Goal: Task Accomplishment & Management: Manage account settings

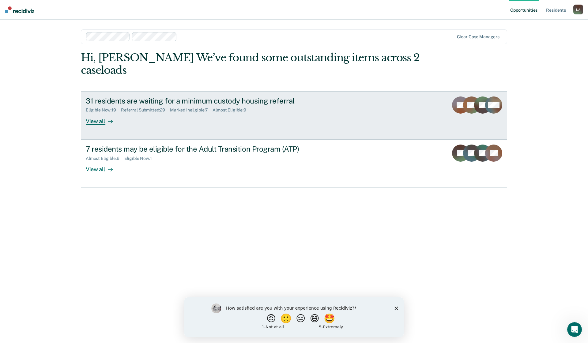
click at [101, 122] on div "View all" at bounding box center [103, 119] width 34 height 12
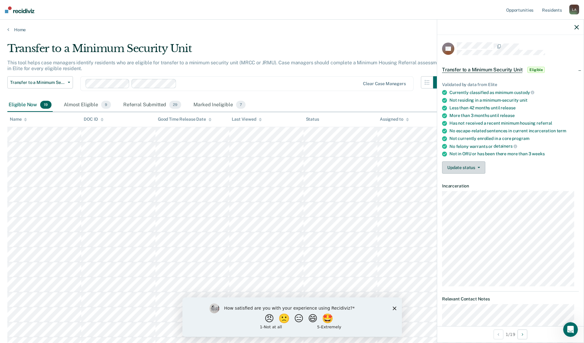
click at [479, 168] on button "Update status" at bounding box center [463, 167] width 43 height 12
click at [474, 182] on button "[PERSON_NAME] Submitted" at bounding box center [475, 182] width 66 height 10
click at [479, 167] on icon "button" at bounding box center [478, 167] width 2 height 1
click at [472, 184] on button "[PERSON_NAME] Submitted" at bounding box center [475, 182] width 66 height 10
click at [480, 167] on button "Update status" at bounding box center [463, 167] width 43 height 12
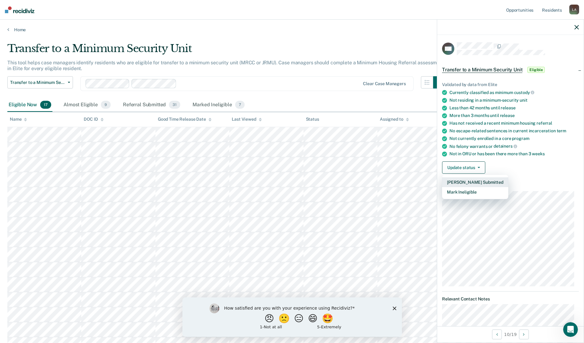
click at [474, 182] on button "[PERSON_NAME] Submitted" at bounding box center [475, 182] width 66 height 10
click at [479, 165] on button "Update status" at bounding box center [463, 167] width 43 height 12
click at [475, 181] on button "[PERSON_NAME] Submitted" at bounding box center [475, 182] width 66 height 10
click at [479, 165] on button "Update status" at bounding box center [463, 167] width 43 height 12
click at [471, 180] on button "[PERSON_NAME] Submitted" at bounding box center [475, 182] width 66 height 10
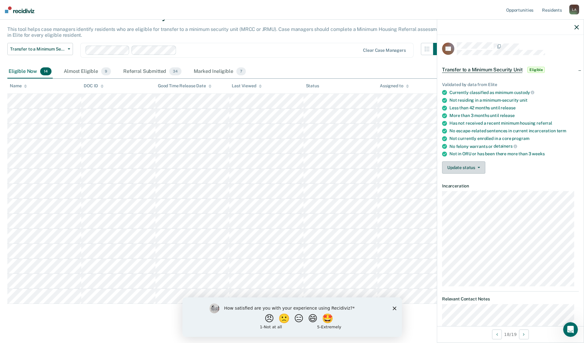
scroll to position [38, 0]
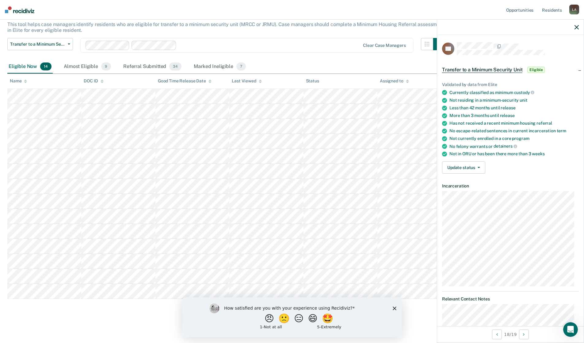
click at [393, 308] on polygon "Close survey" at bounding box center [394, 308] width 4 height 4
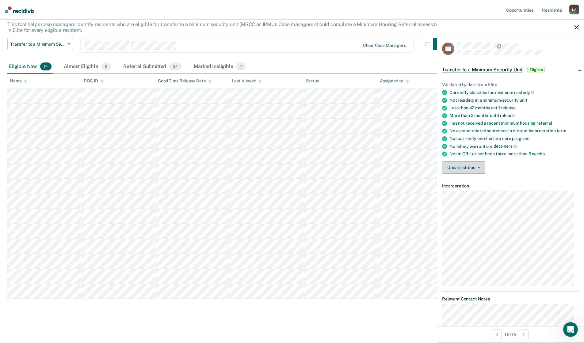
click at [480, 166] on button "Update status" at bounding box center [463, 167] width 43 height 12
click at [468, 182] on button "[PERSON_NAME] Submitted" at bounding box center [475, 182] width 66 height 10
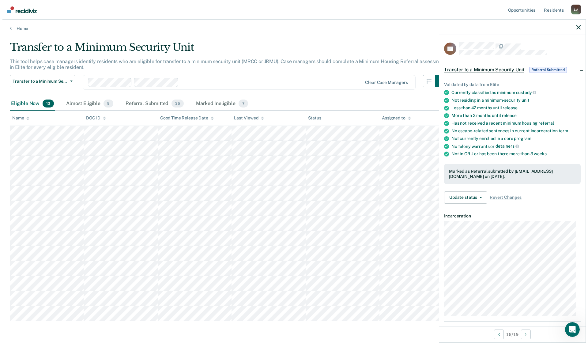
scroll to position [0, 0]
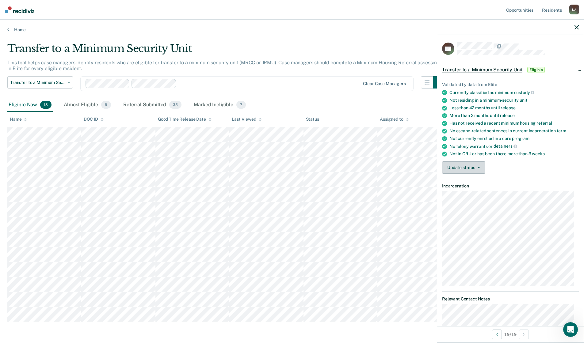
click at [479, 167] on icon "button" at bounding box center [478, 167] width 2 height 1
click at [476, 183] on button "[PERSON_NAME] Submitted" at bounding box center [475, 182] width 66 height 10
click at [479, 165] on button "Update status" at bounding box center [463, 167] width 43 height 12
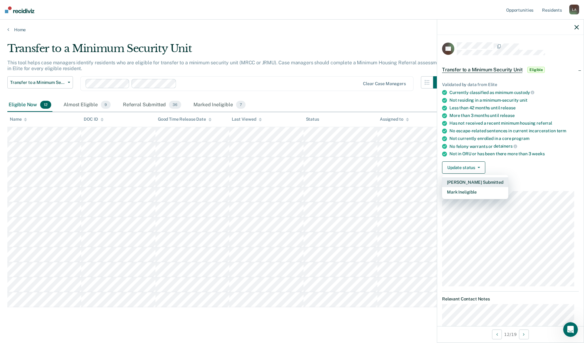
click at [476, 181] on button "[PERSON_NAME] Submitted" at bounding box center [475, 182] width 66 height 10
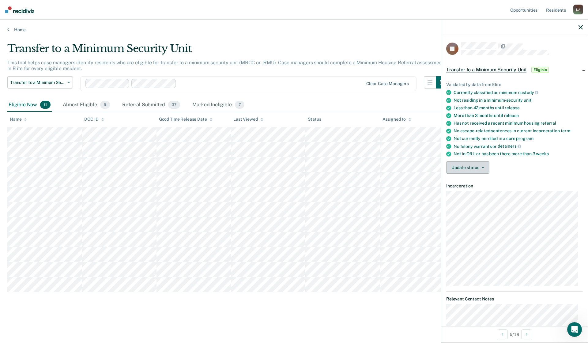
click at [484, 165] on button "Update status" at bounding box center [467, 167] width 43 height 12
click at [474, 190] on button "Mark Ineligible" at bounding box center [479, 192] width 66 height 10
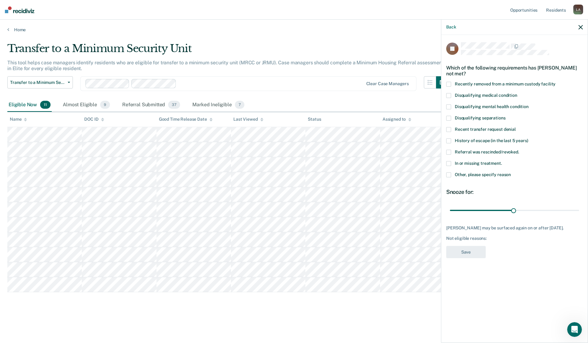
click at [449, 174] on span at bounding box center [448, 174] width 5 height 5
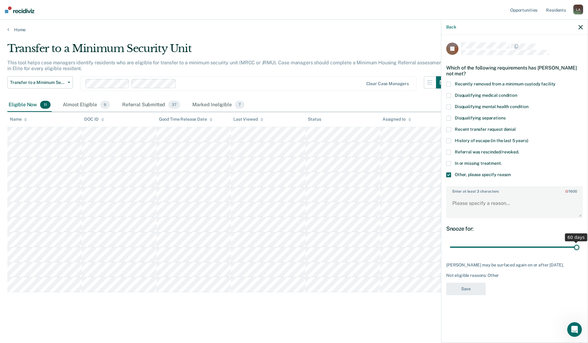
drag, startPoint x: 513, startPoint y: 246, endPoint x: 585, endPoint y: 248, distance: 73.0
type input "60"
click at [579, 248] on input "range" at bounding box center [514, 247] width 129 height 11
click at [451, 192] on label "Enter at least 3 characters 0 / 1600" at bounding box center [514, 190] width 135 height 7
click at [451, 195] on textarea "Enter at least 3 characters 0 / 1600" at bounding box center [514, 206] width 135 height 23
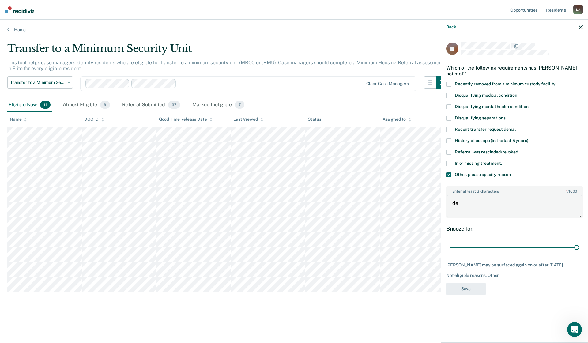
type textarea "d"
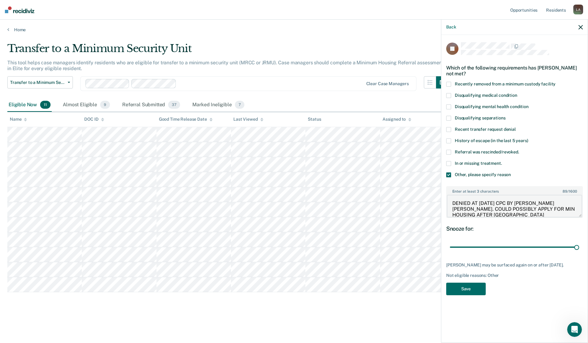
scroll to position [1, 0]
type textarea "DENIED AT [DATE] CPC BY [PERSON_NAME] [PERSON_NAME]. COULD POSSIBLY APPLY FOR M…"
click at [470, 291] on button "Save" at bounding box center [466, 289] width 40 height 13
